Goal: Task Accomplishment & Management: Manage account settings

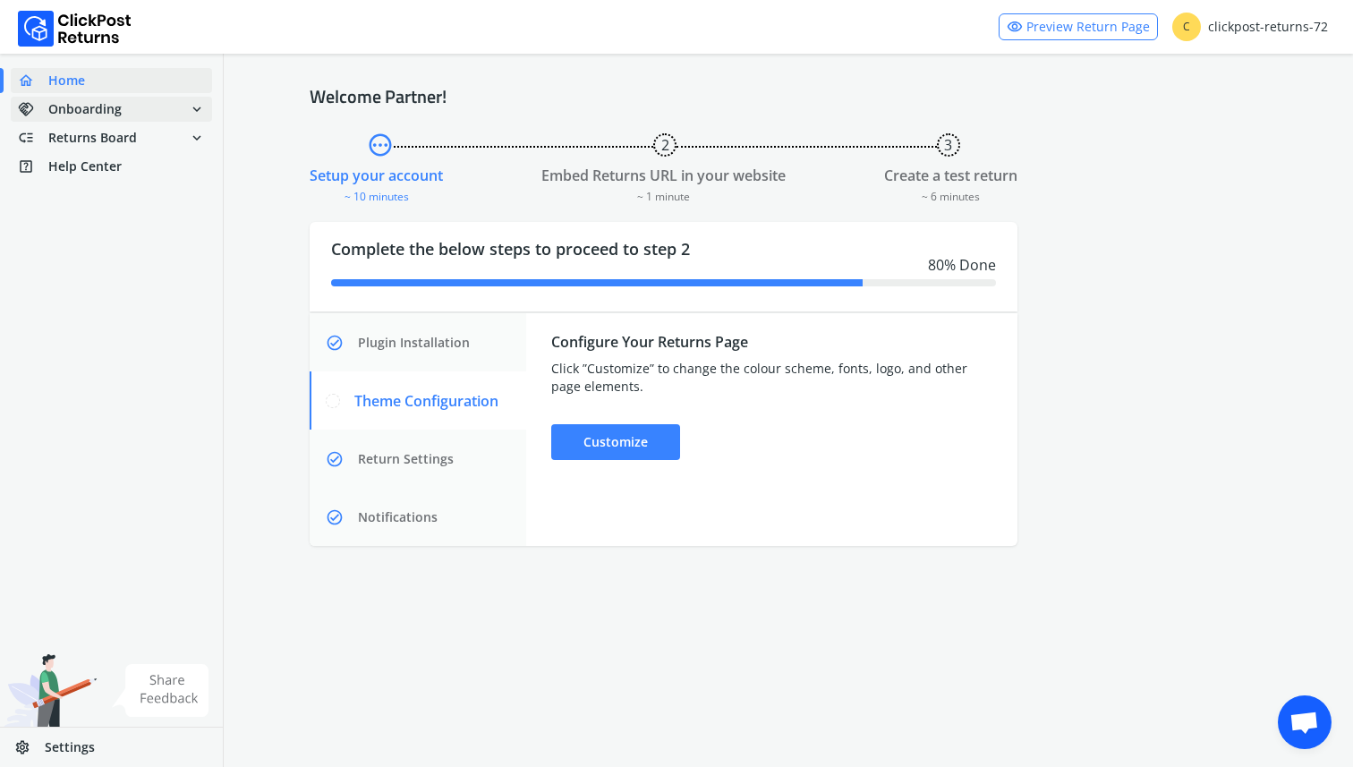
click at [174, 109] on span "handshake Onboarding expand_more" at bounding box center [111, 109] width 201 height 25
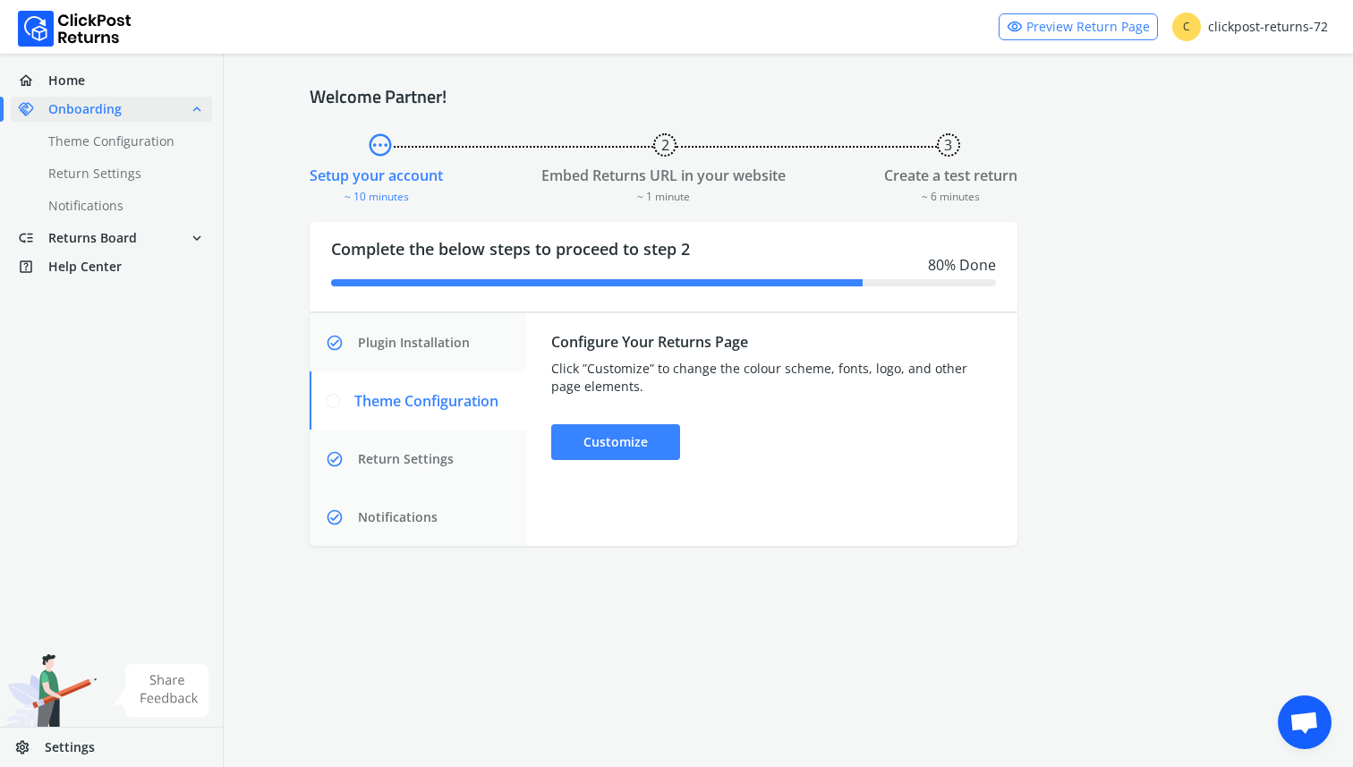
click at [55, 752] on span "Settings" at bounding box center [70, 747] width 50 height 18
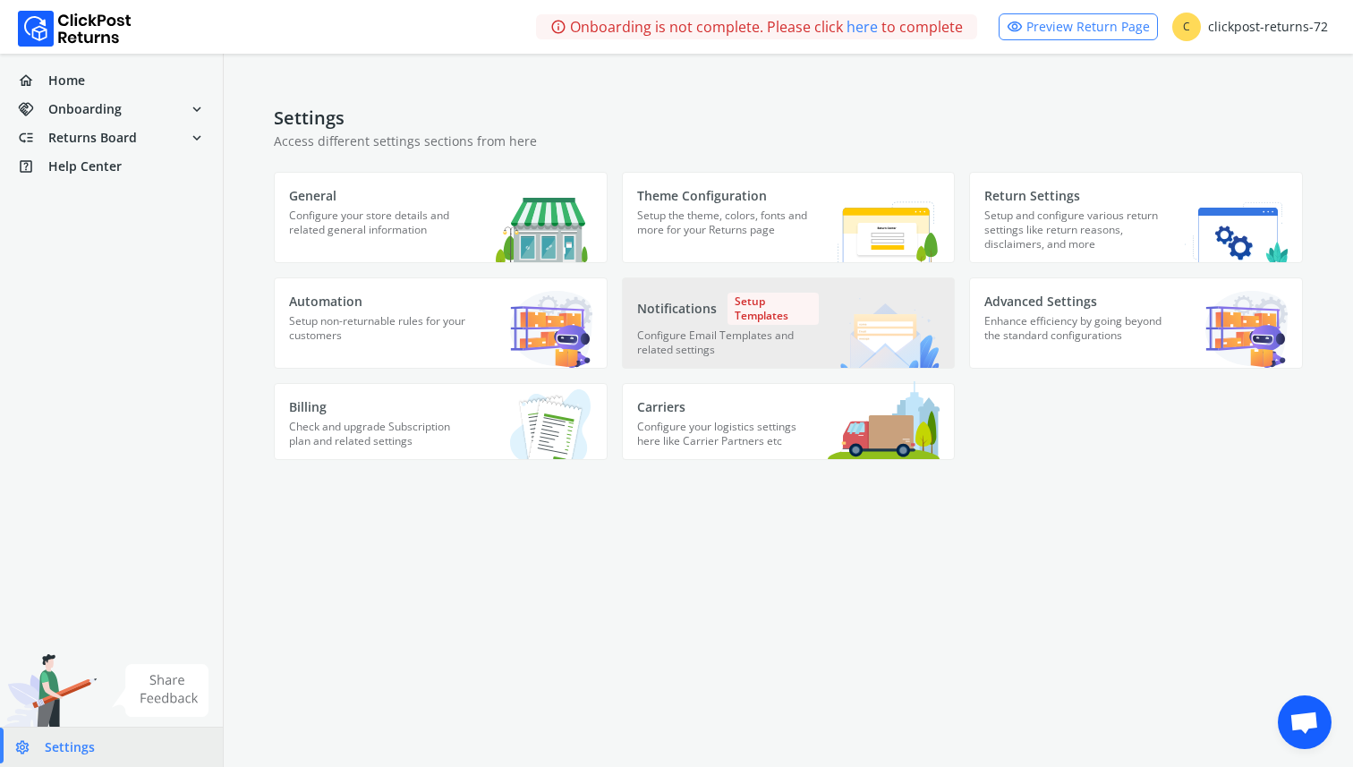
click at [771, 326] on div "Notifications Setup Templates Configure Email Templates and related settings" at bounding box center [728, 330] width 182 height 75
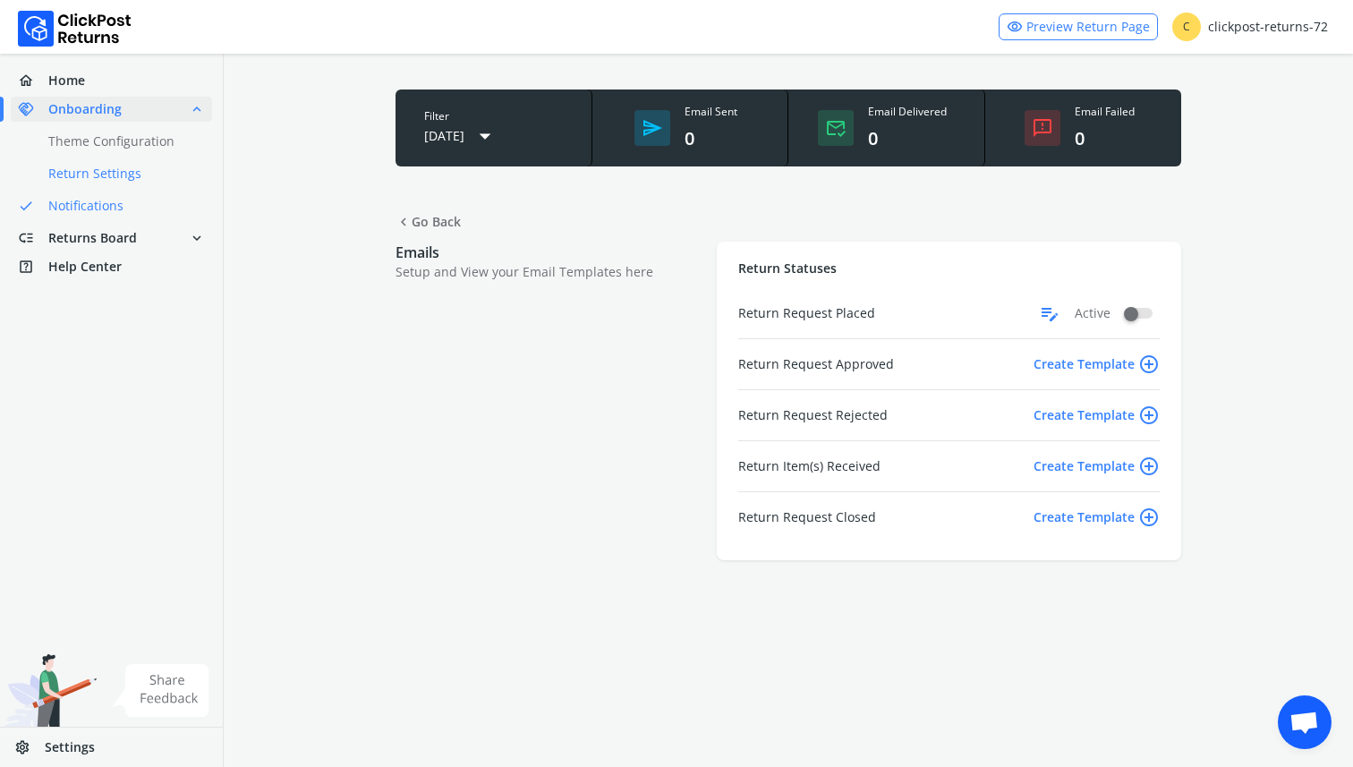
click at [113, 166] on link "done Return Settings" at bounding box center [122, 173] width 223 height 25
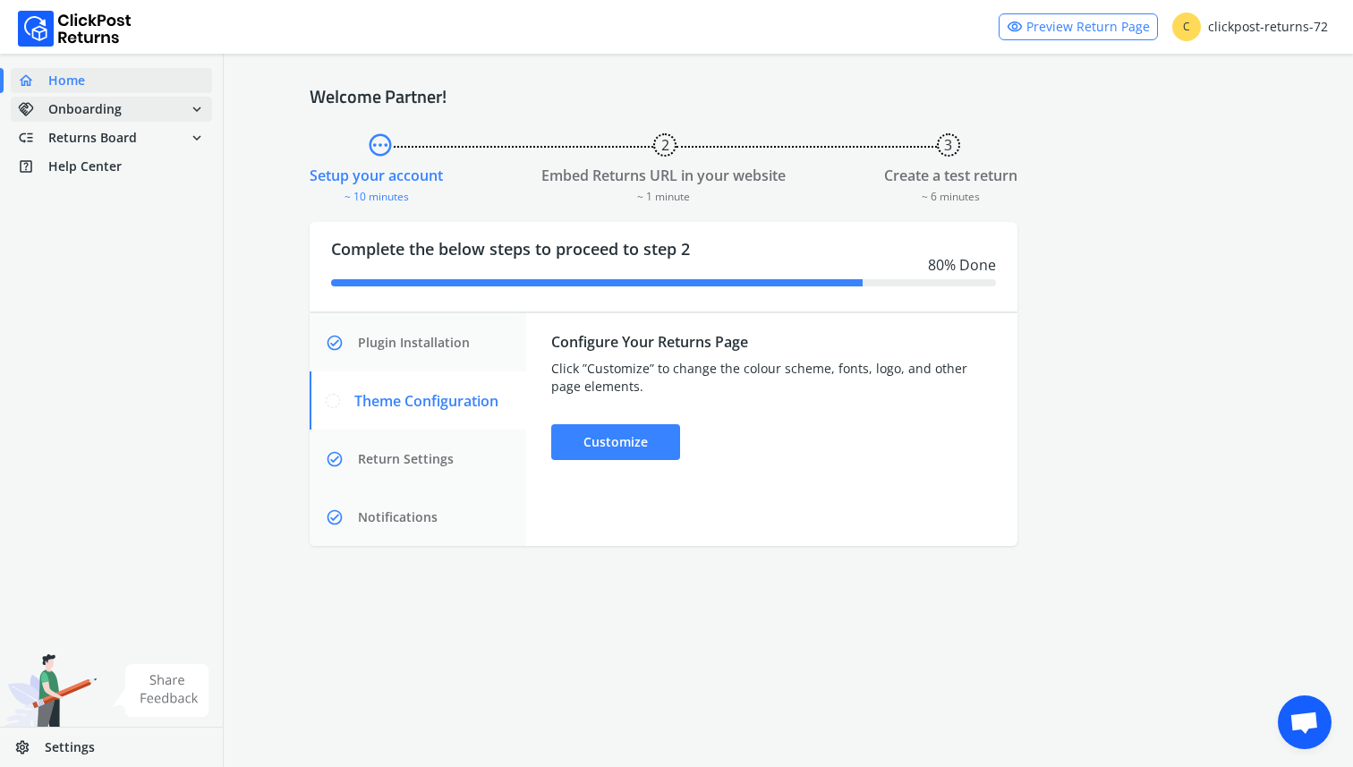
click at [189, 114] on span "expand_more" at bounding box center [197, 109] width 16 height 25
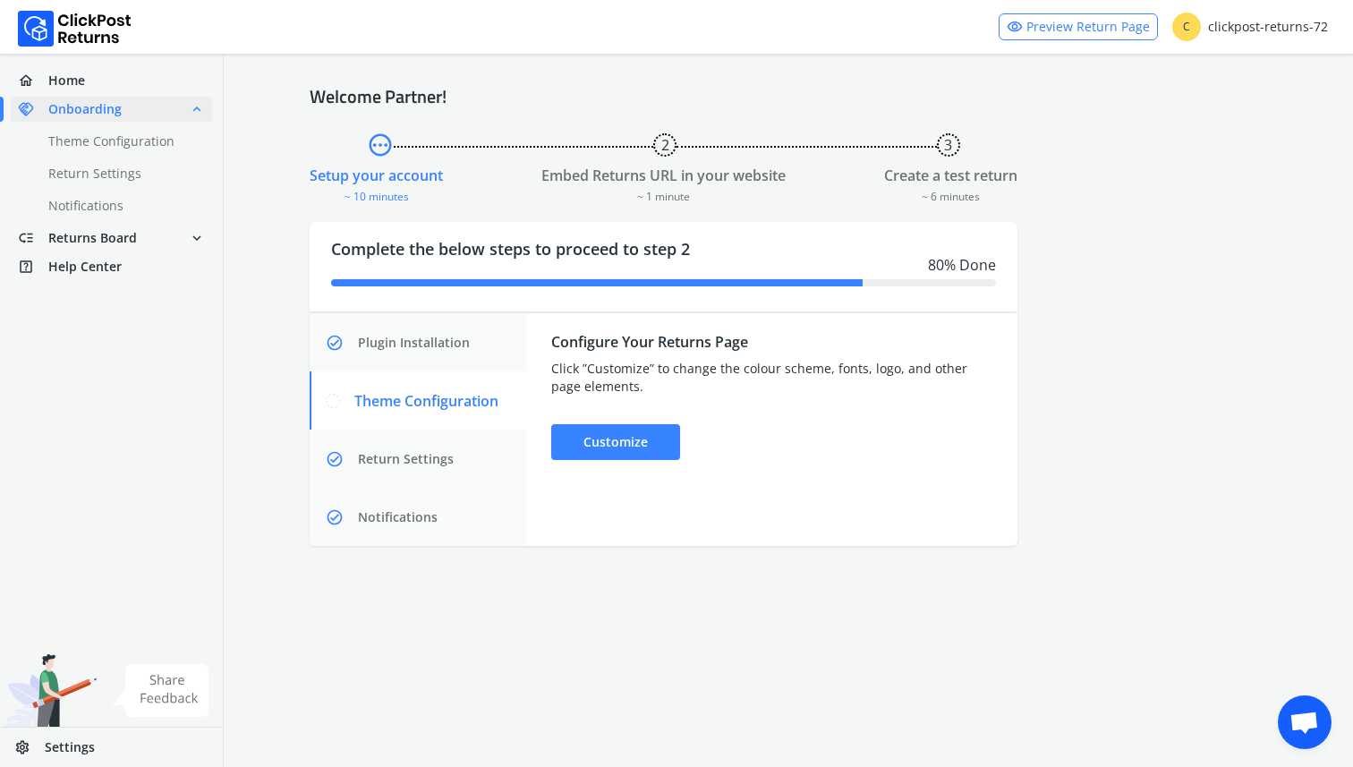
click at [147, 191] on div "home Home handshake Onboarding expand_less done Theme Configuration done Return…" at bounding box center [111, 173] width 223 height 218
click at [113, 204] on link "done Notifications" at bounding box center [122, 205] width 223 height 25
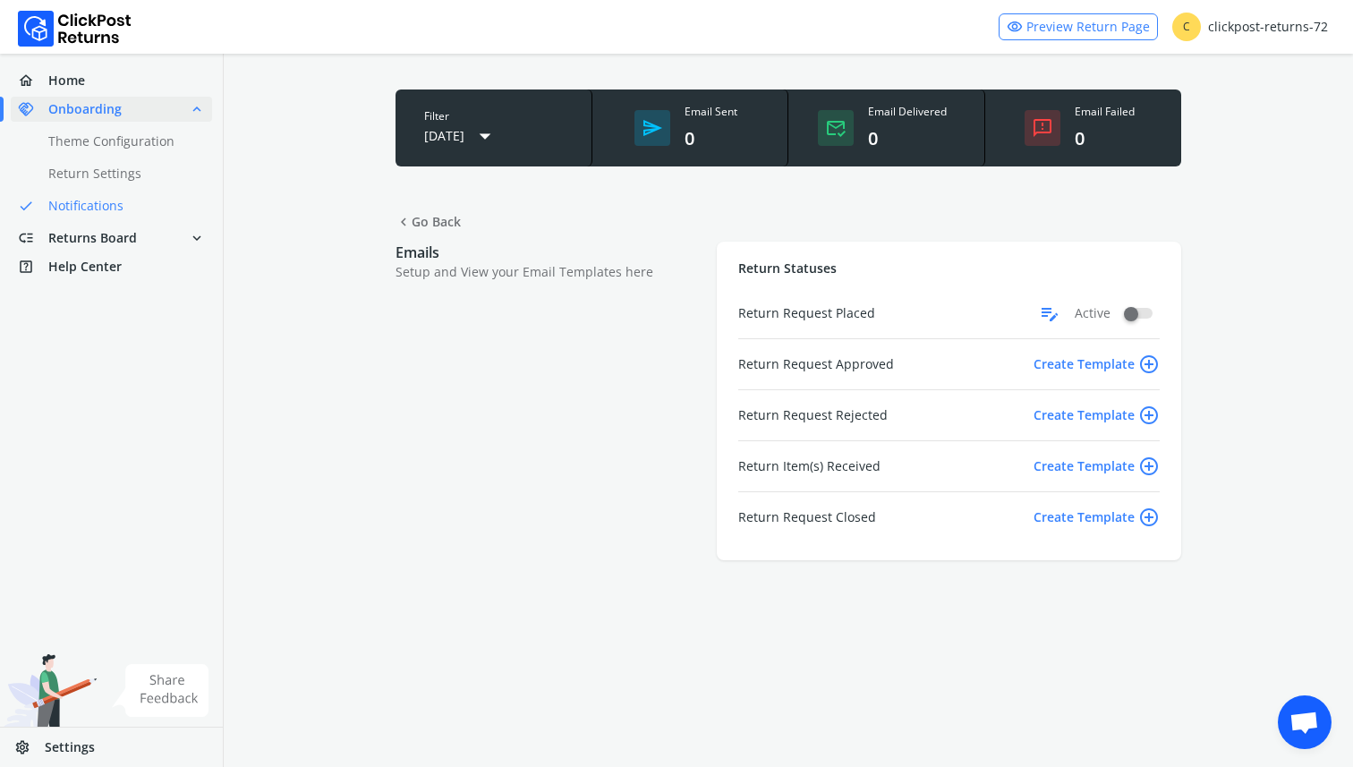
click at [1050, 319] on span "edit_note" at bounding box center [1049, 313] width 21 height 29
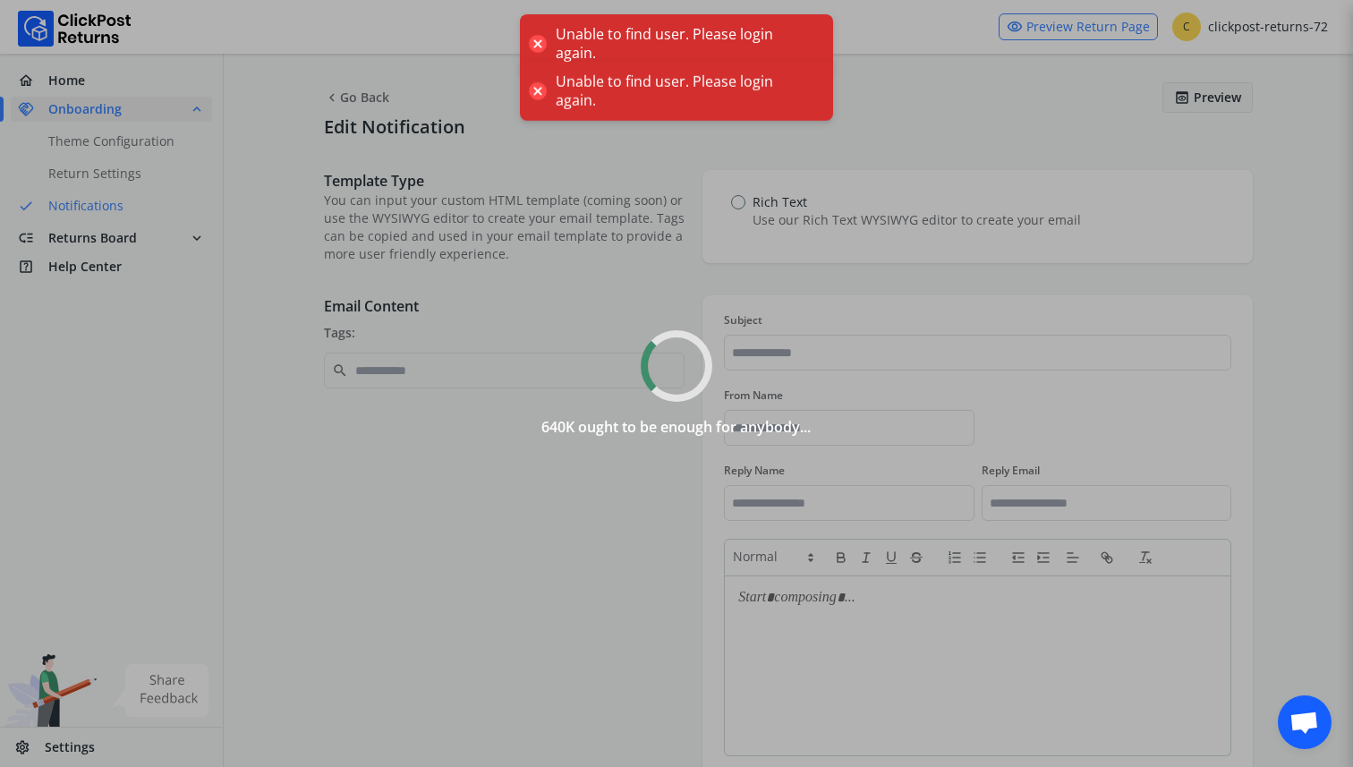
type input "**********"
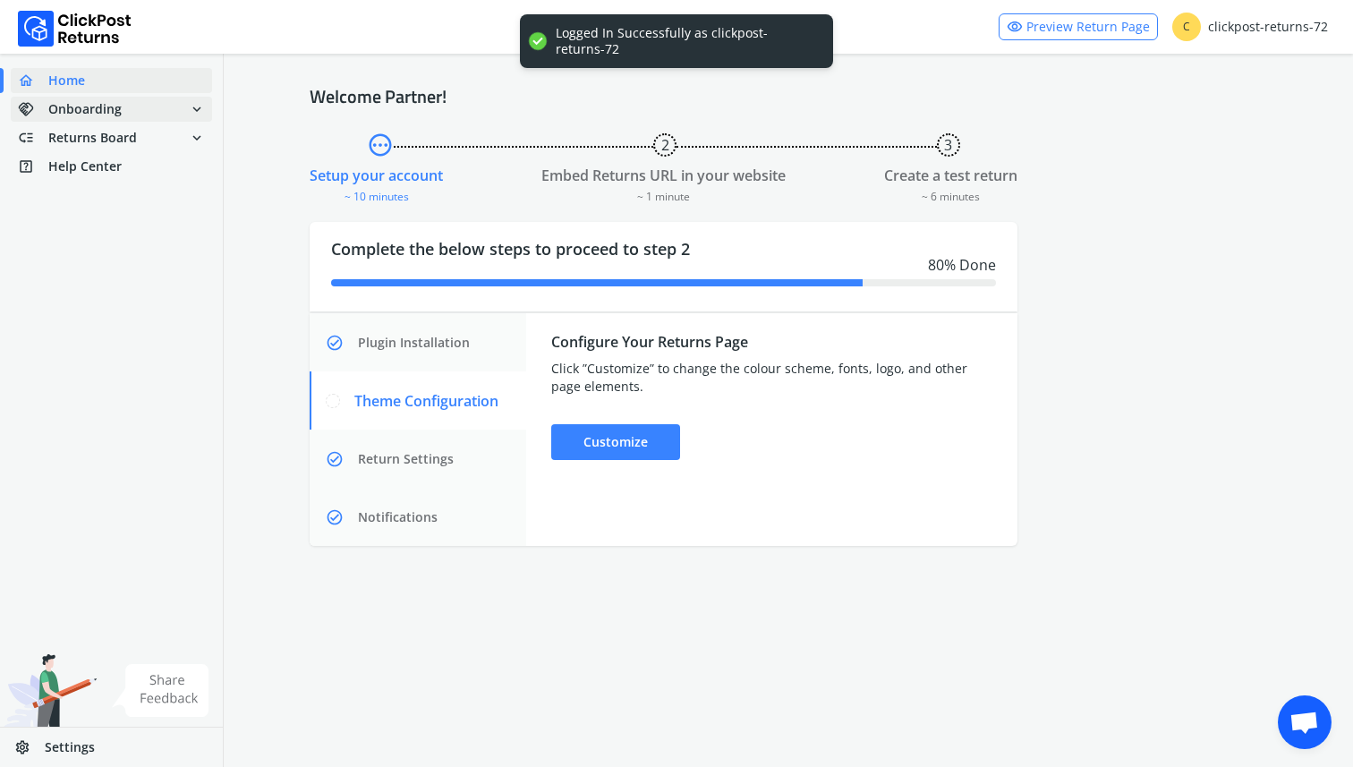
click at [108, 105] on span "Onboarding" at bounding box center [84, 109] width 73 height 18
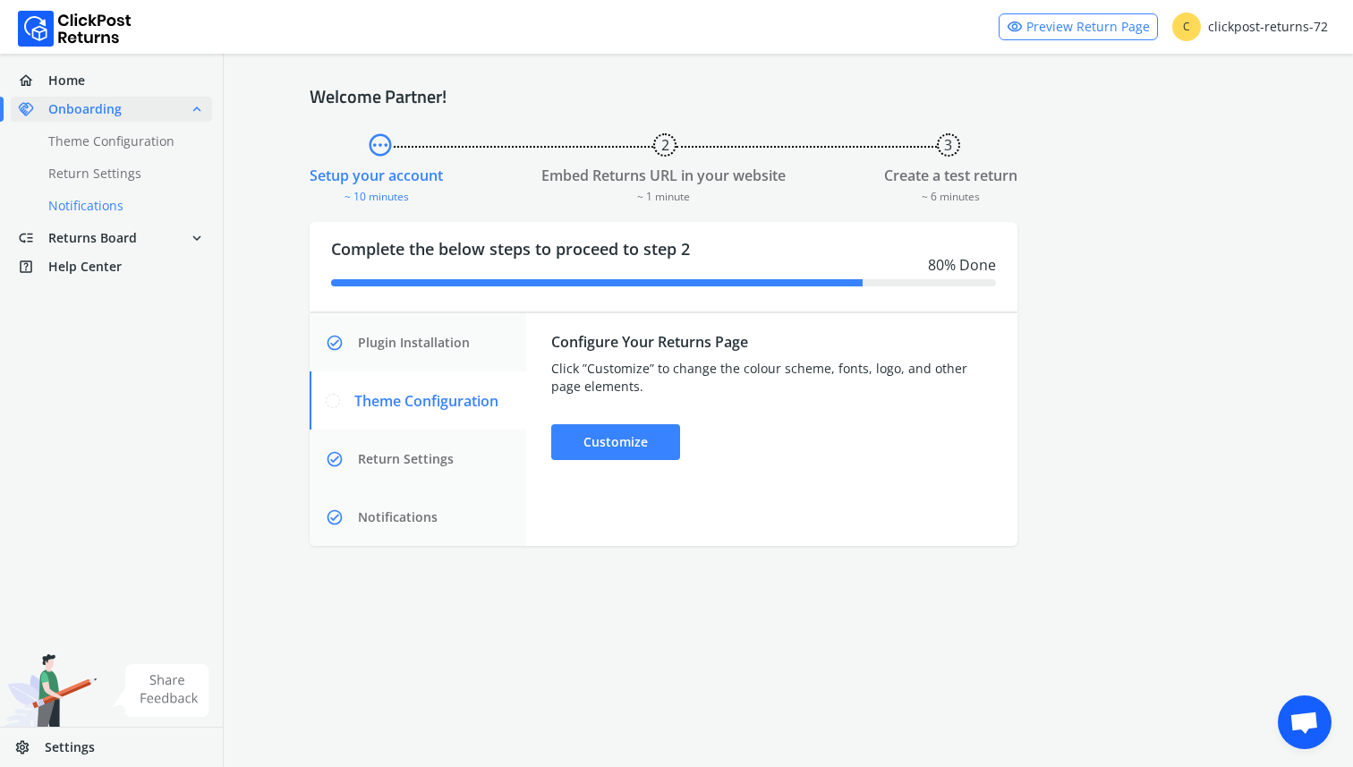
click at [97, 208] on link "done Notifications" at bounding box center [122, 205] width 223 height 25
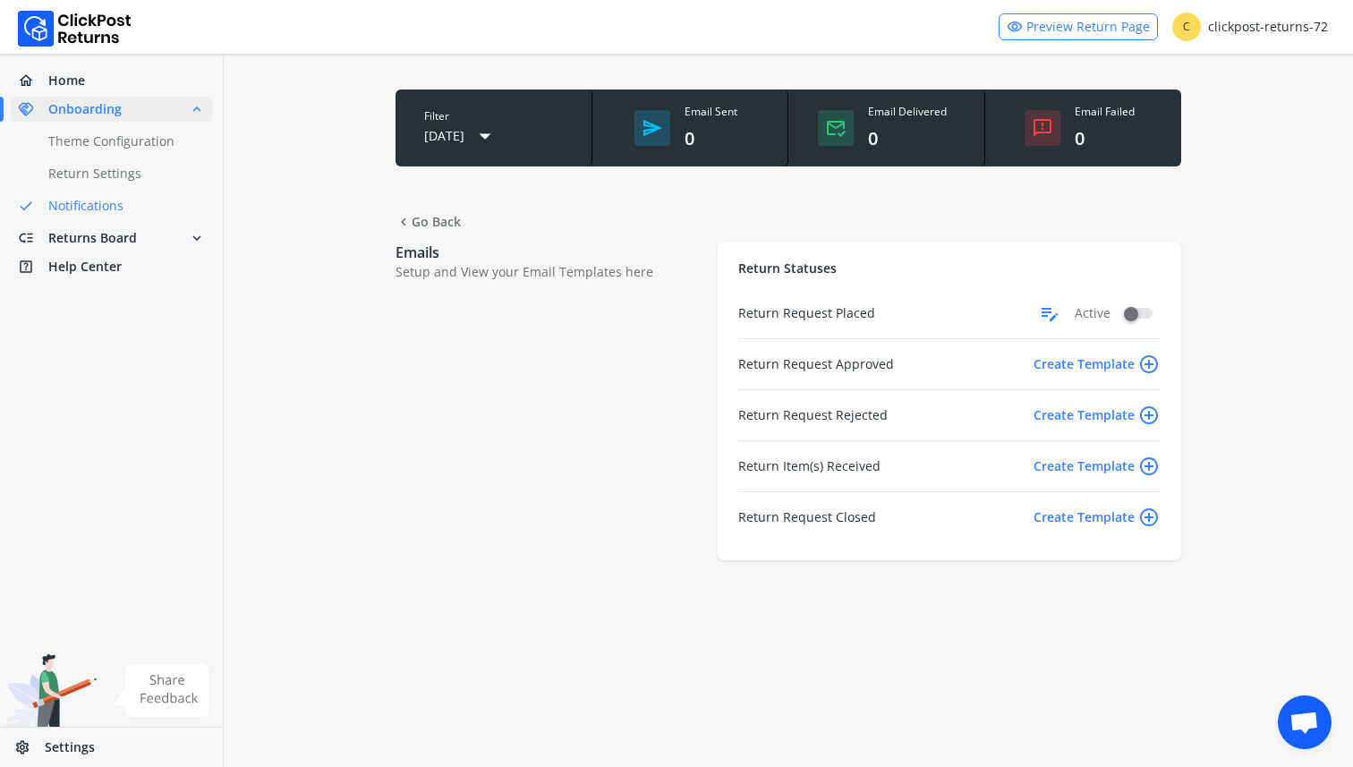
click at [1041, 308] on span "edit_note" at bounding box center [1049, 313] width 21 height 29
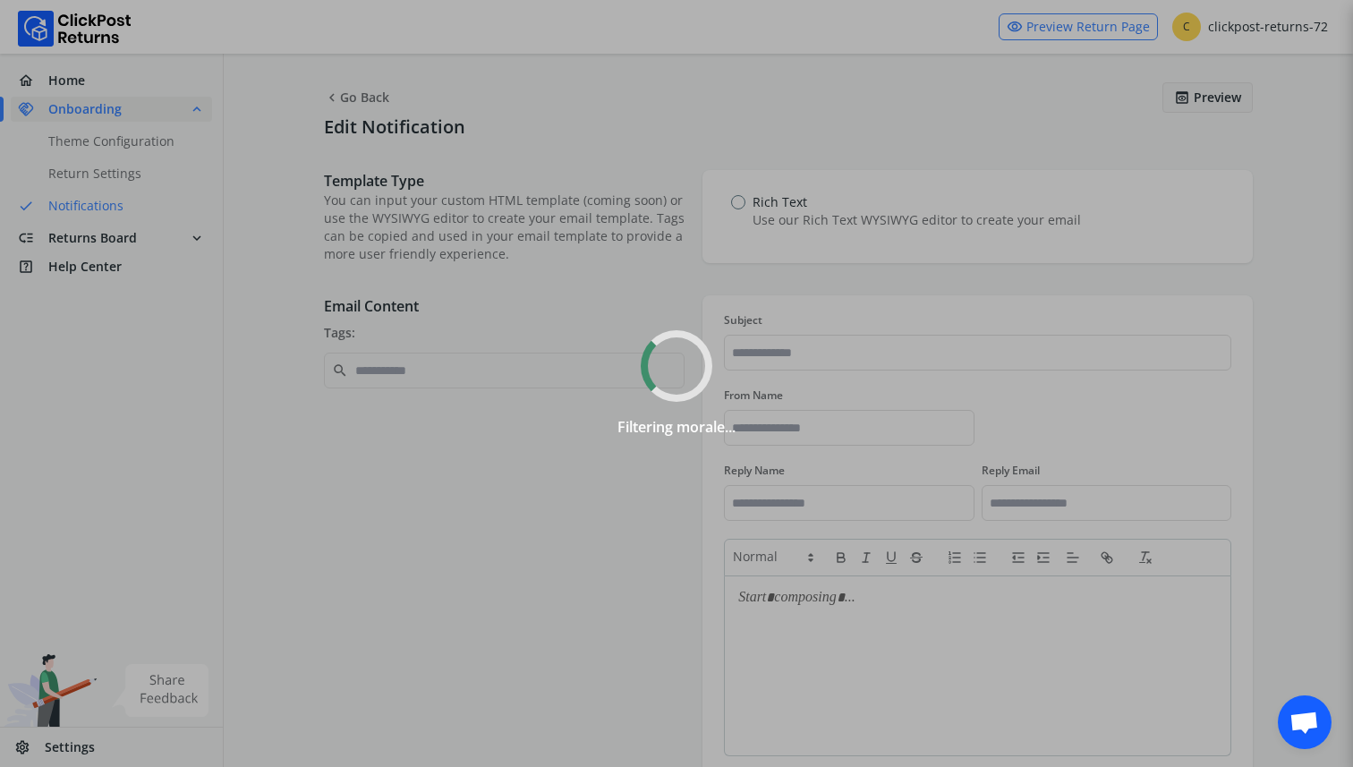
type input "**********"
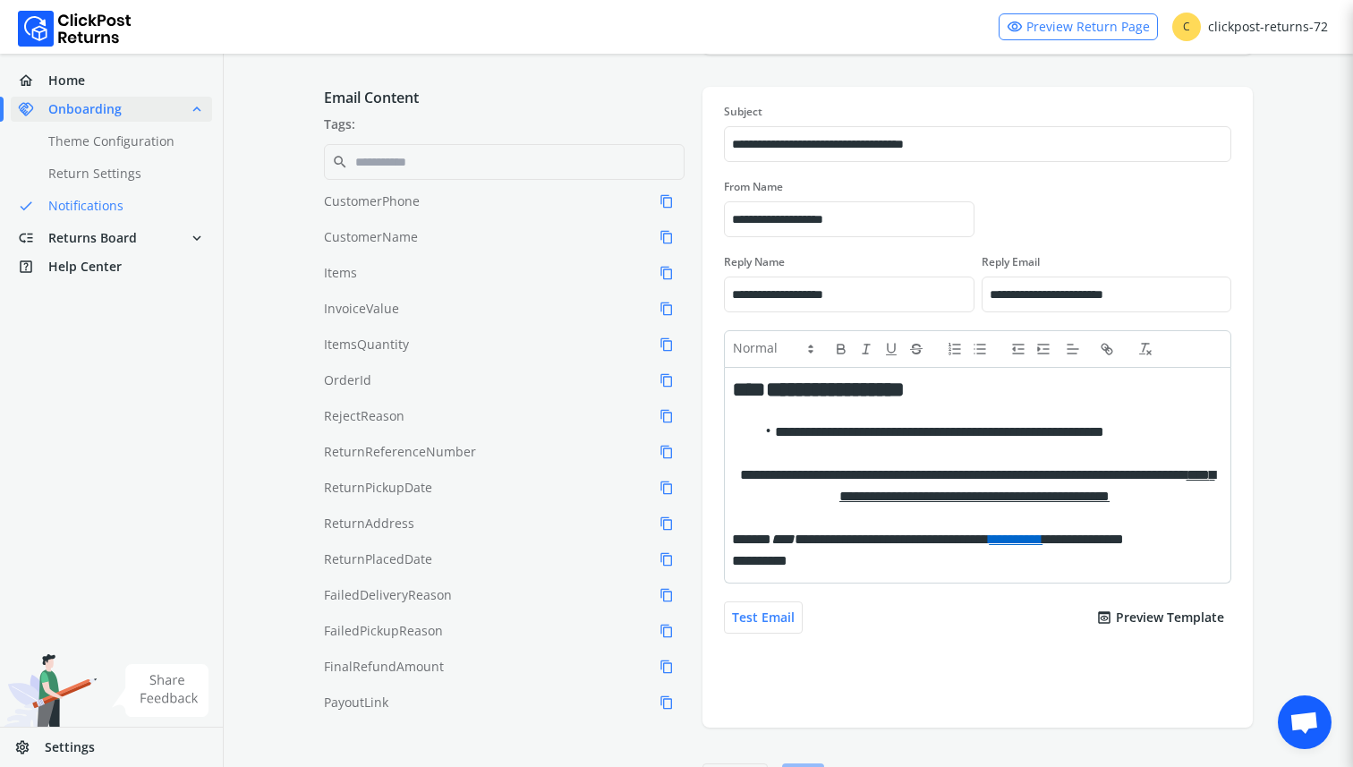
scroll to position [213, 0]
